Goal: Task Accomplishment & Management: Complete application form

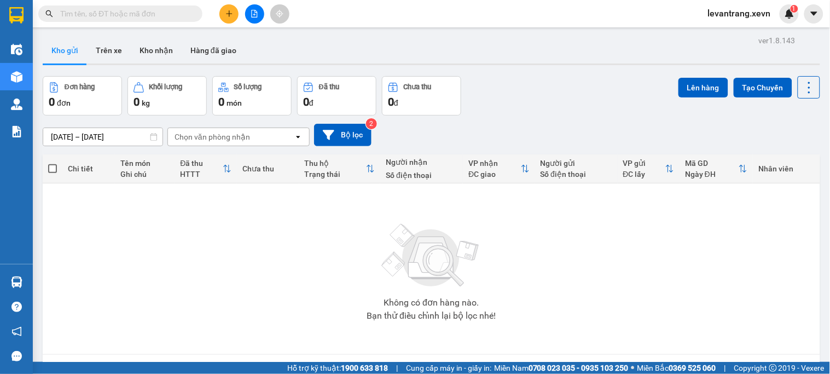
click at [183, 11] on input "text" at bounding box center [124, 14] width 129 height 12
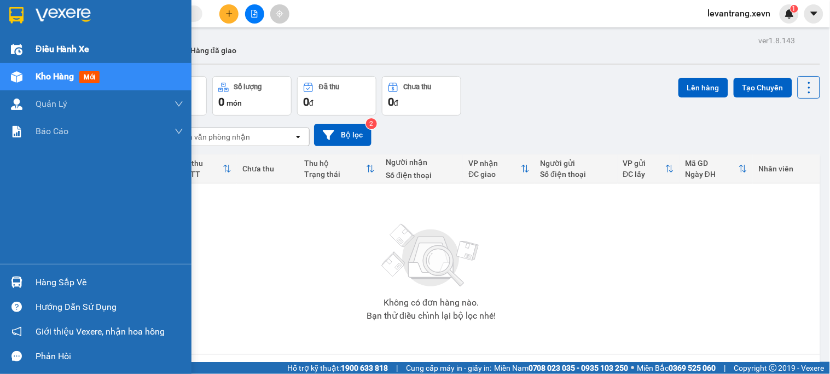
click at [26, 39] on div "Điều hành xe" at bounding box center [96, 49] width 192 height 27
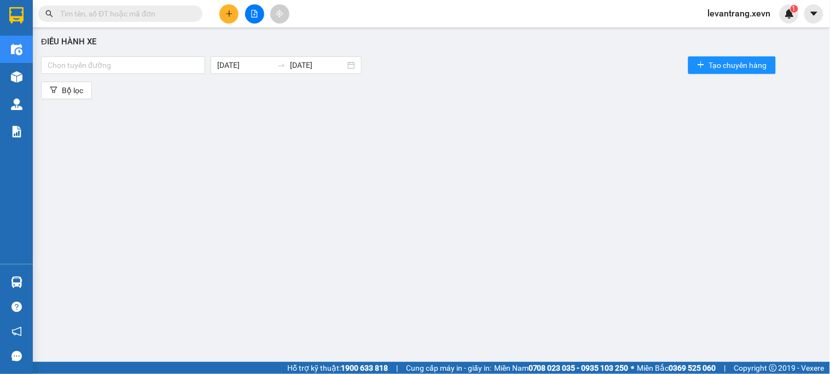
click at [183, 13] on input "text" at bounding box center [124, 14] width 129 height 12
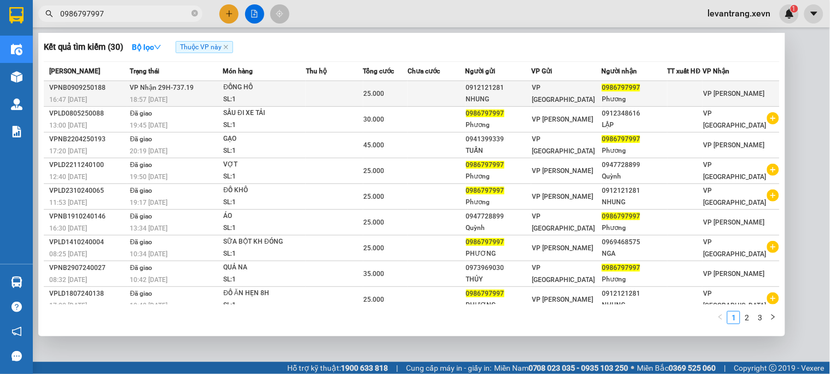
type input "0986797997"
click at [557, 89] on span "VP [GEOGRAPHIC_DATA]" at bounding box center [563, 94] width 63 height 20
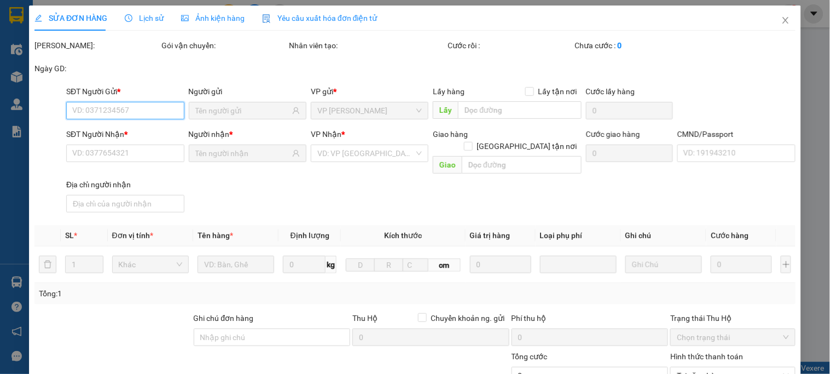
type input "0912121281"
type input "NHUNG"
type input "0986797997"
type input "Phương"
type input "11111111"
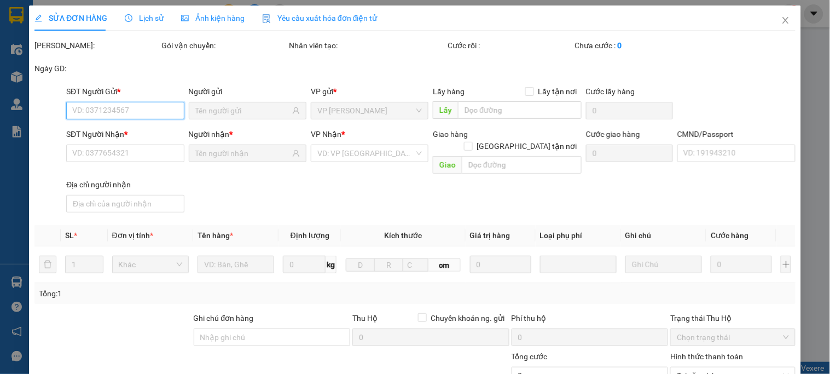
type input "25.000"
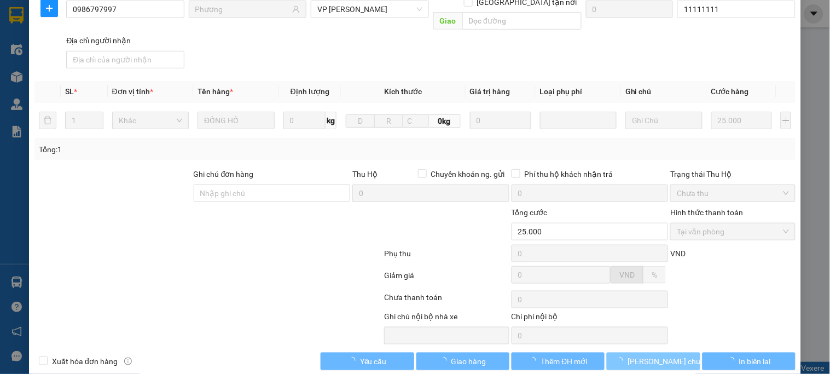
scroll to position [149, 0]
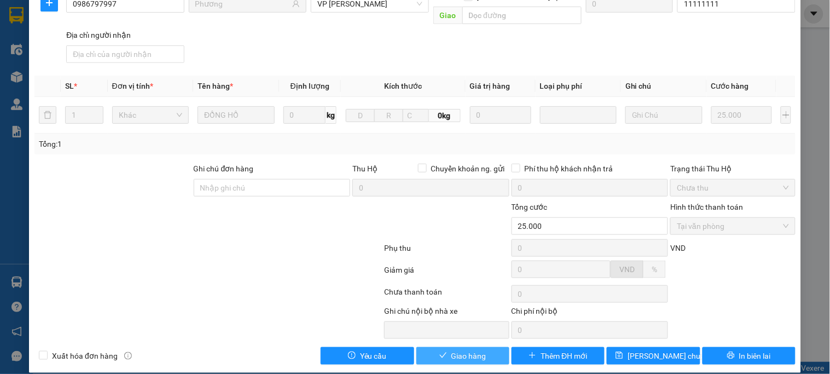
click at [474, 350] on span "Giao hàng" at bounding box center [469, 356] width 35 height 12
